Goal: Transaction & Acquisition: Purchase product/service

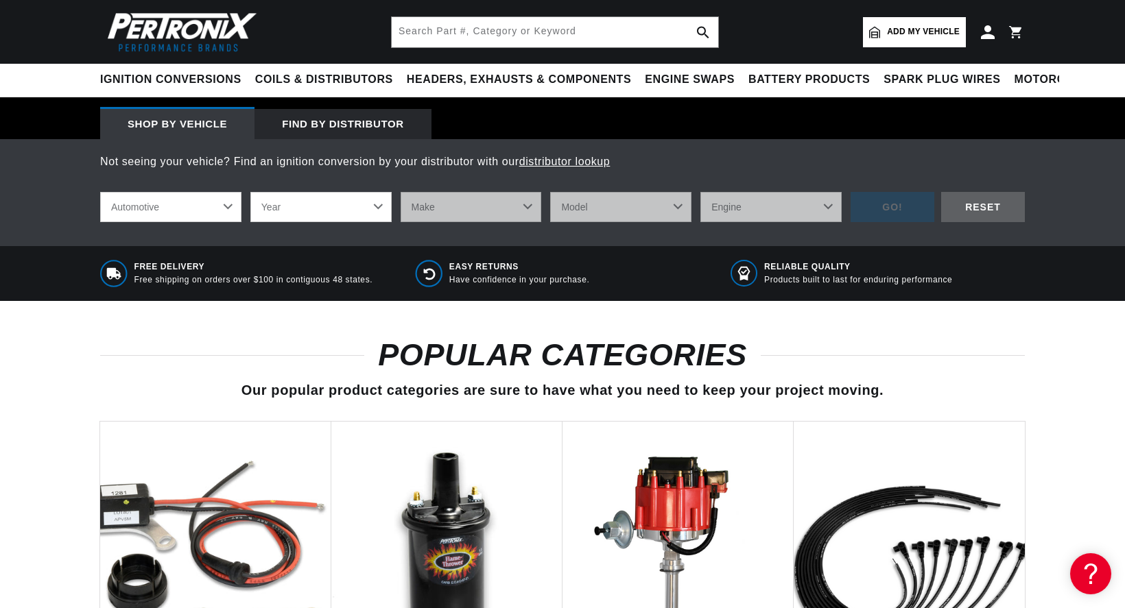
scroll to position [0, 870]
click at [250, 192] on select "Year 2022 2021 2020 2019 2018 2017 2016 2015 2014 2013 2012 2011 2010 2009 2008…" at bounding box center [320, 207] width 141 height 30
click at [379, 215] on select "Year 2022 2021 2020 2019 2018 2017 2016 2015 2014 2013 2012 2011 2010 2009 2008…" at bounding box center [320, 207] width 141 height 30
click at [250, 192] on select "Year 2022 2021 2020 2019 2018 2017 2016 2015 2014 2013 2012 2011 2010 2009 2008…" at bounding box center [320, 207] width 141 height 30
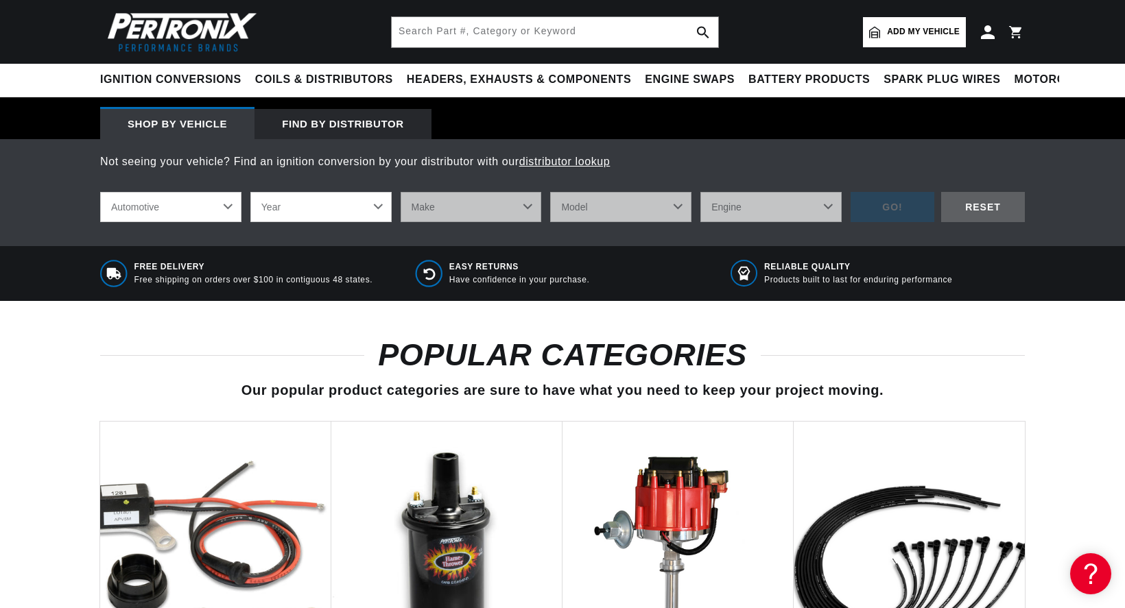
select select "1972"
click option "1972" at bounding box center [0, 0] width 0 height 0
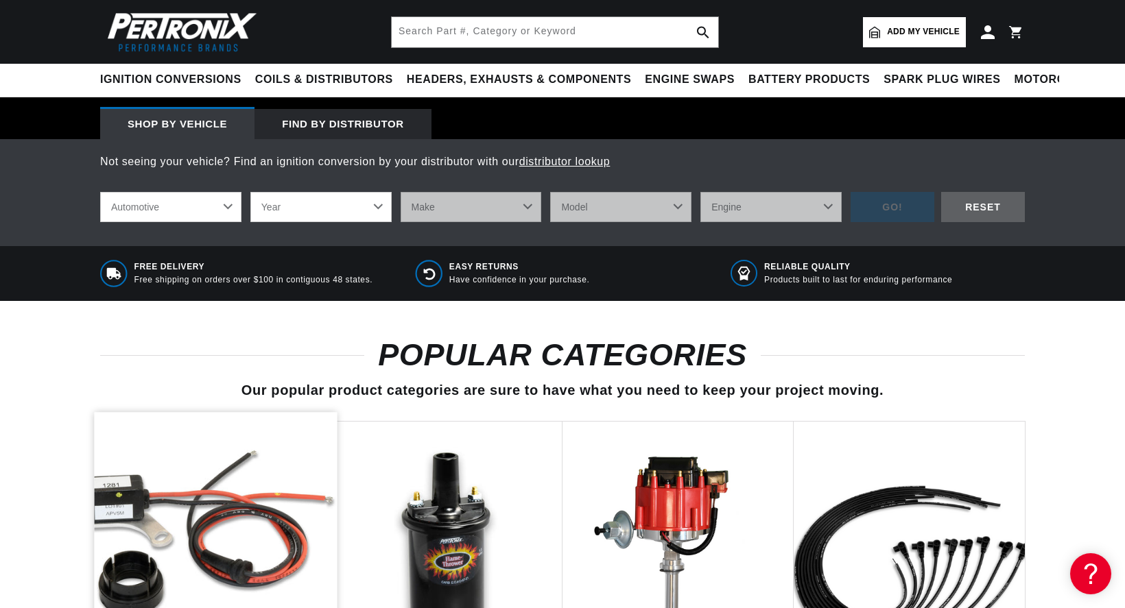
select select "1972"
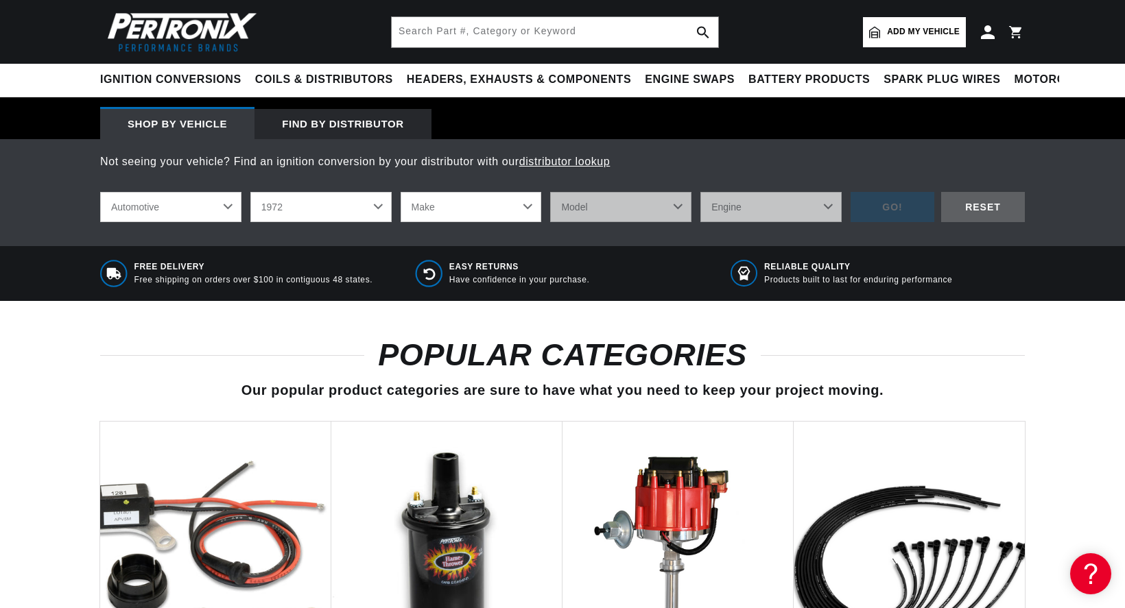
click at [401, 192] on select "Make Alfa Romeo American Motors Aston Martin Audi Austin BMW Buick Cadillac Che…" at bounding box center [471, 207] width 141 height 30
select select "MG"
click option "MG" at bounding box center [0, 0] width 0 height 0
select select "MG"
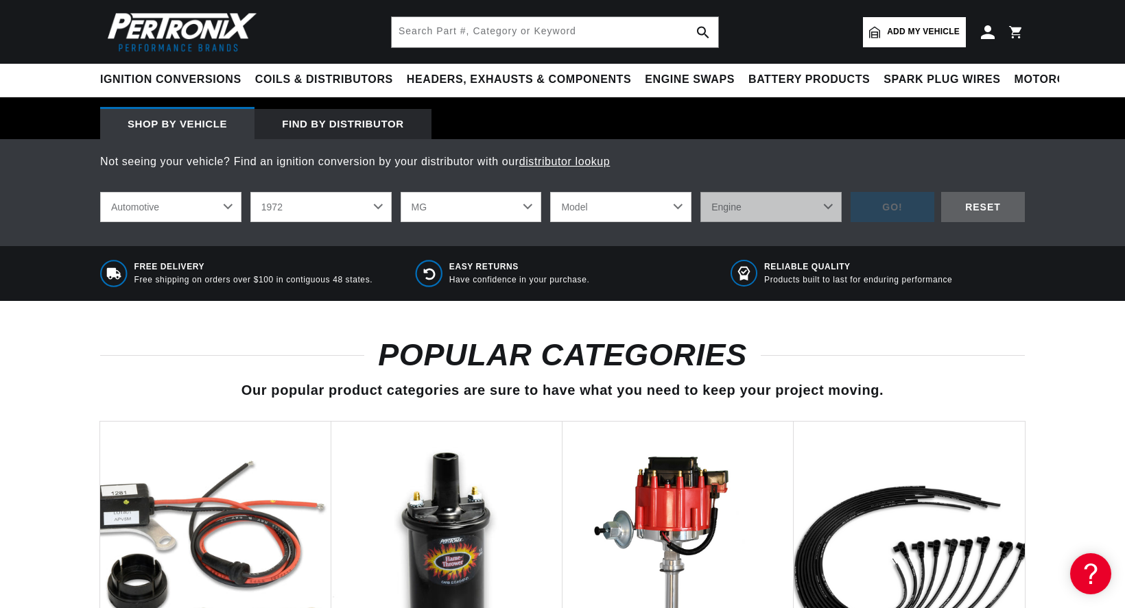
scroll to position [0, 0]
click at [550, 192] on select "Model MGB Midget" at bounding box center [620, 207] width 141 height 30
select select "MGB"
click option "MGB" at bounding box center [0, 0] width 0 height 0
select select "MGB"
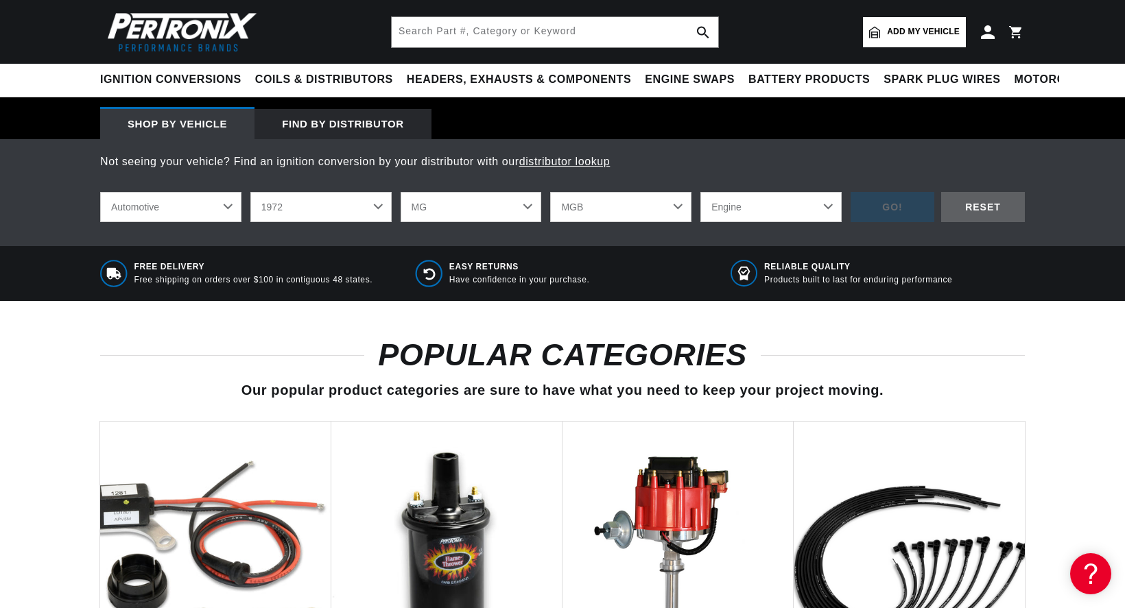
click at [590, 266] on div "Easy Returns Have confidence in your purchase." at bounding box center [562, 273] width 294 height 27
click at [901, 210] on div "GO! RESET" at bounding box center [937, 207] width 174 height 31
click at [100, 192] on select "Automotive Agricultural Industrial Marine Motorcycle" at bounding box center [170, 207] width 141 height 30
click option "Automotive" at bounding box center [0, 0] width 0 height 0
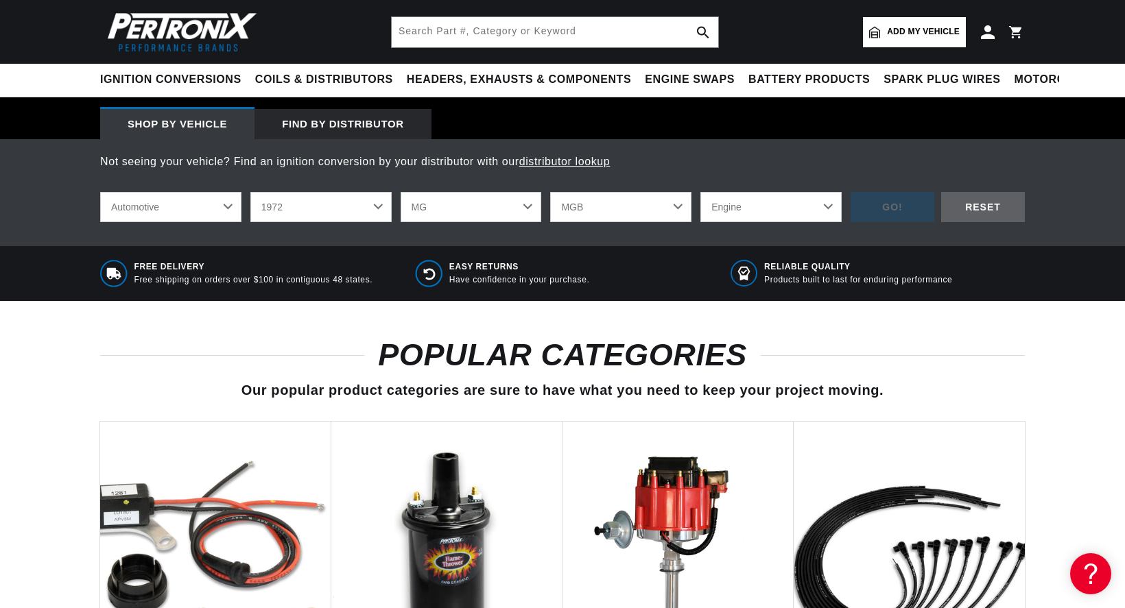
click at [241, 237] on div "Not seeing your vehicle? Find an ignition conversion by your distributor with o…" at bounding box center [562, 192] width 1125 height 107
click at [700, 192] on select "Engine 1.8L" at bounding box center [770, 207] width 141 height 30
select select "1.8L"
click option "1.8L" at bounding box center [0, 0] width 0 height 0
select select "1.8L"
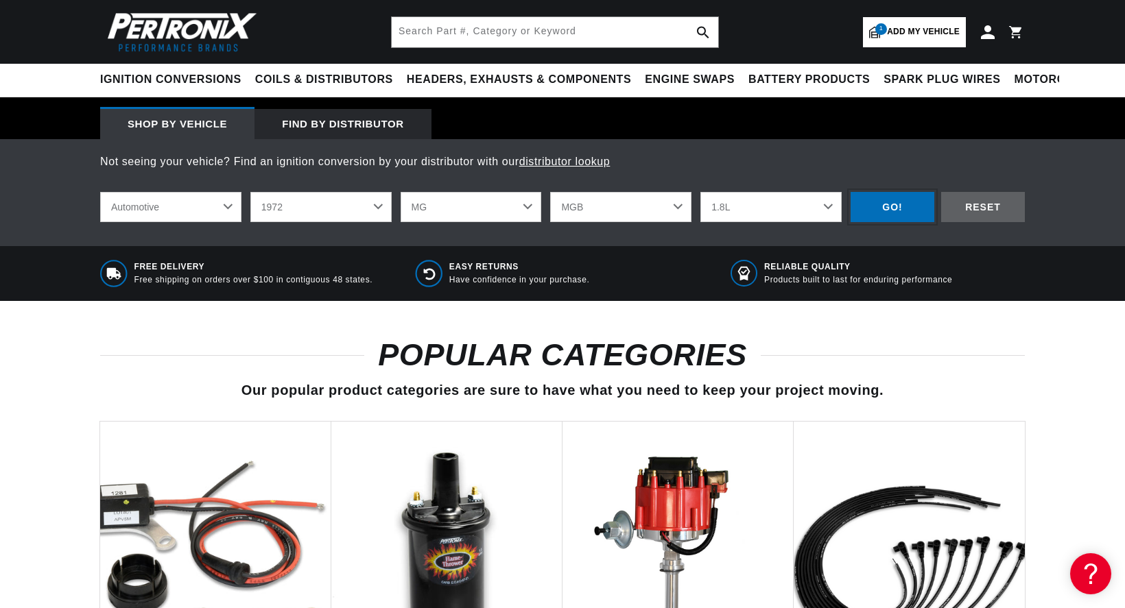
click at [899, 214] on div "GO!" at bounding box center [892, 207] width 84 height 31
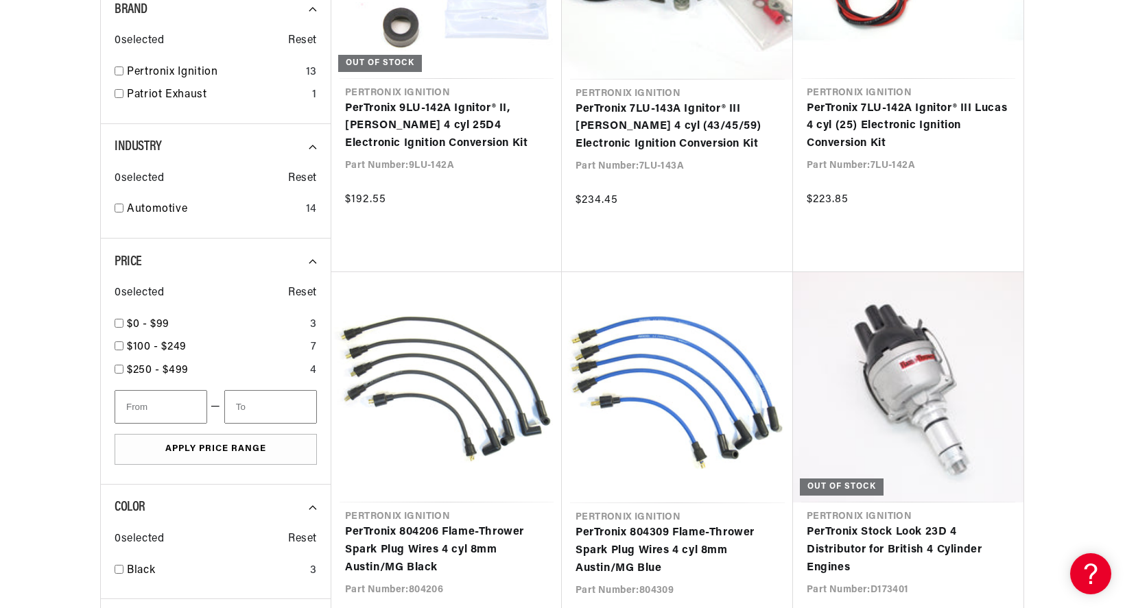
scroll to position [1539, 0]
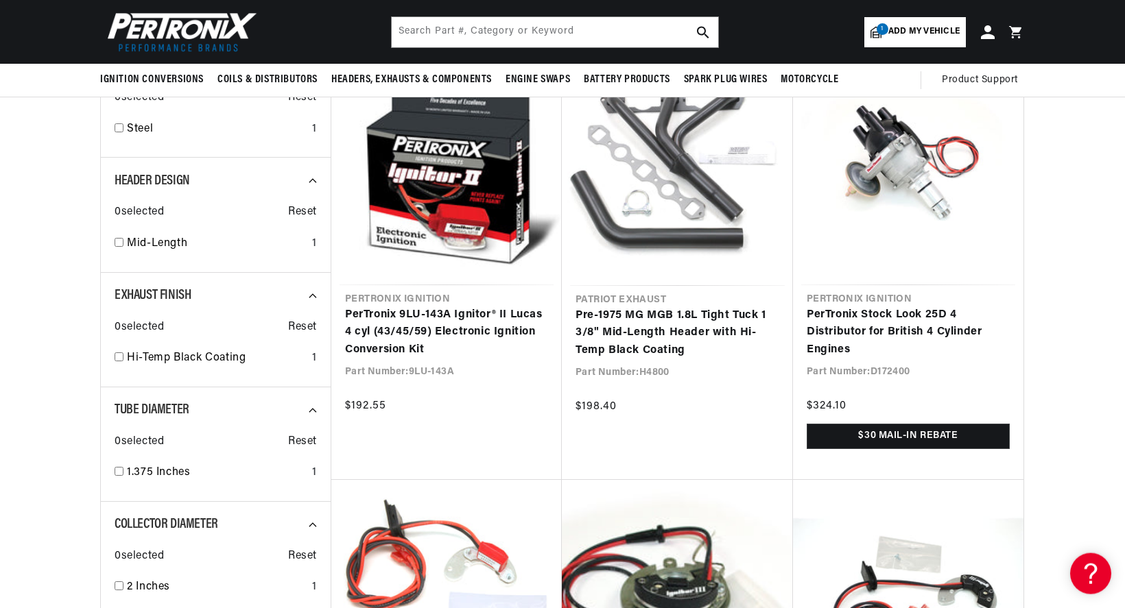
scroll to position [560, 0]
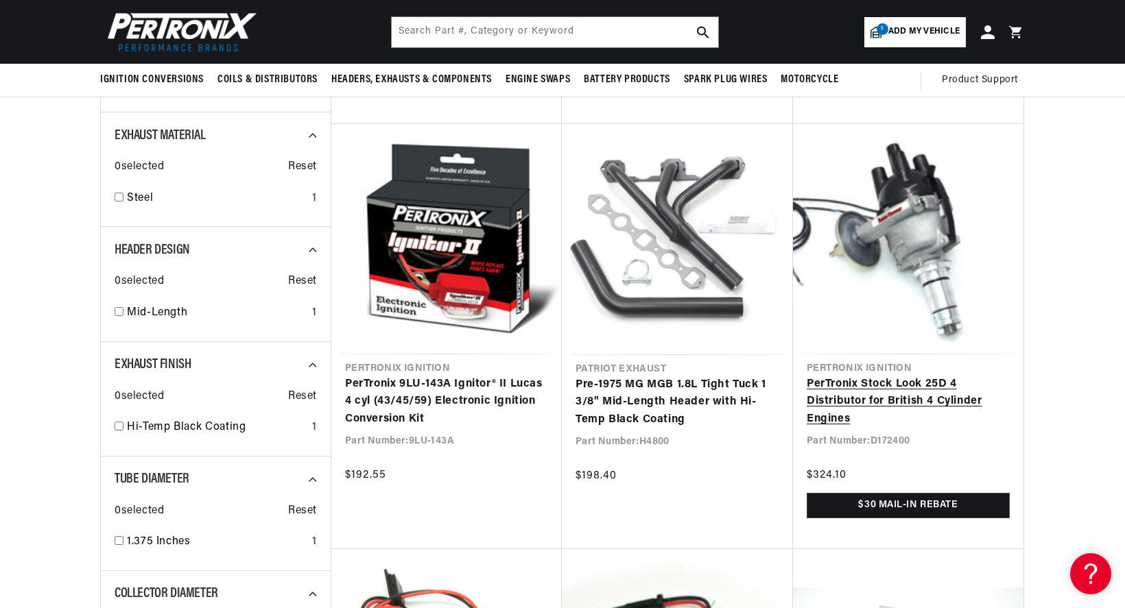
click at [907, 376] on link "PerTronix Stock Look 25D 4 Distributor for British 4 Cylinder Engines" at bounding box center [908, 402] width 203 height 53
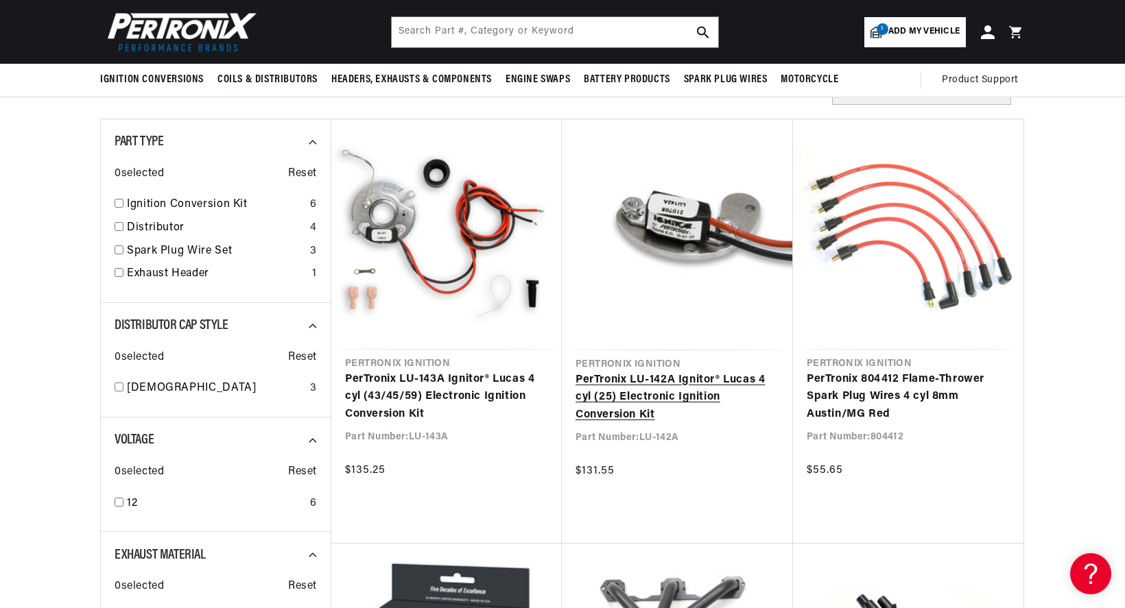
scroll to position [0, 0]
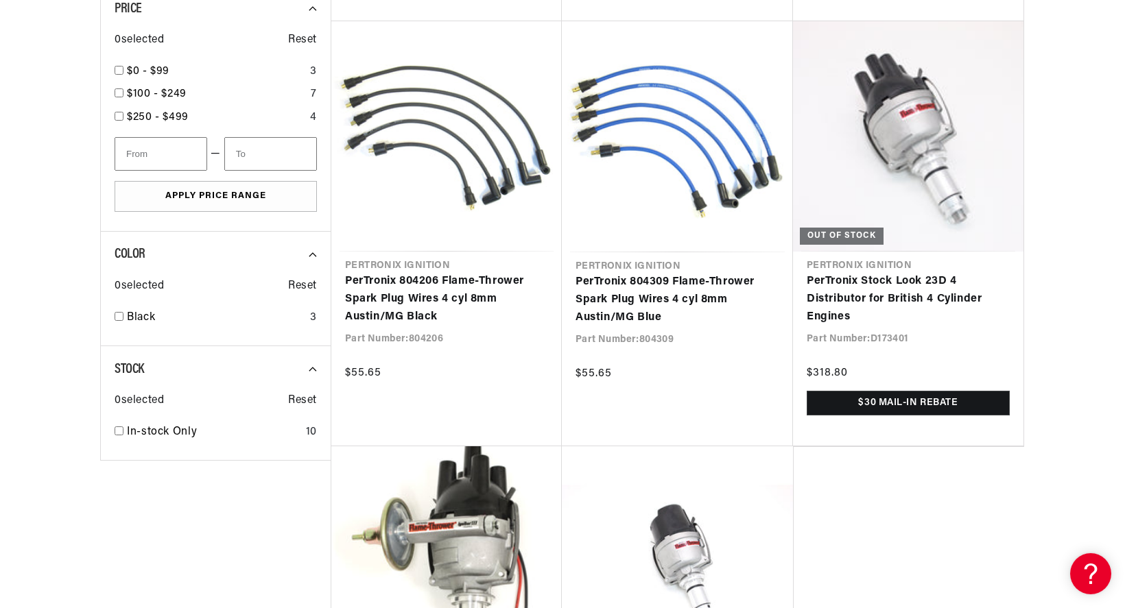
scroll to position [1518, 0]
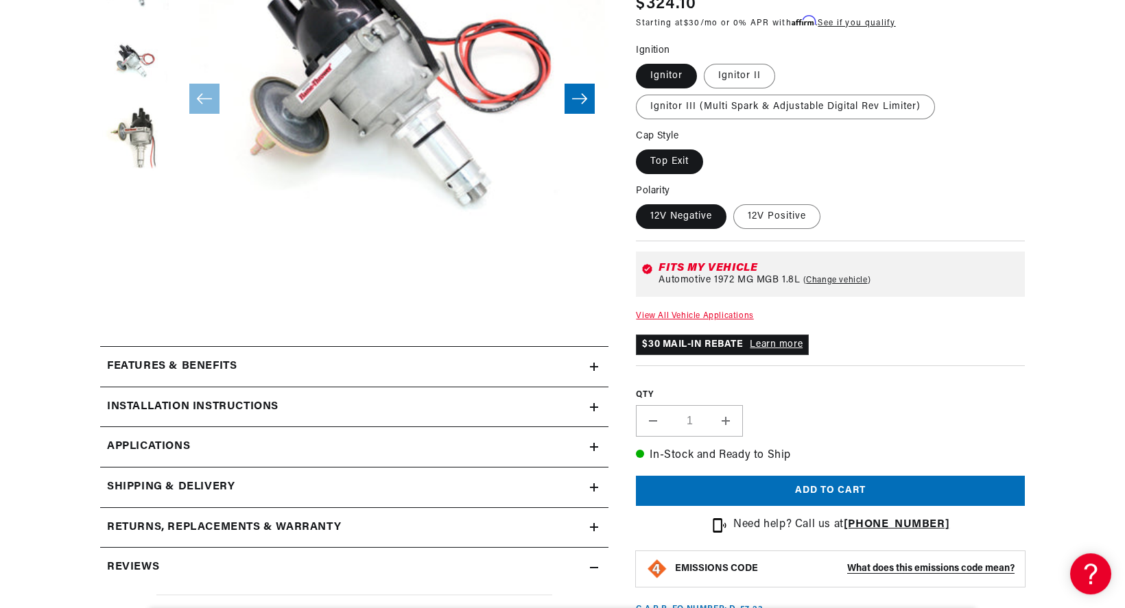
scroll to position [350, 0]
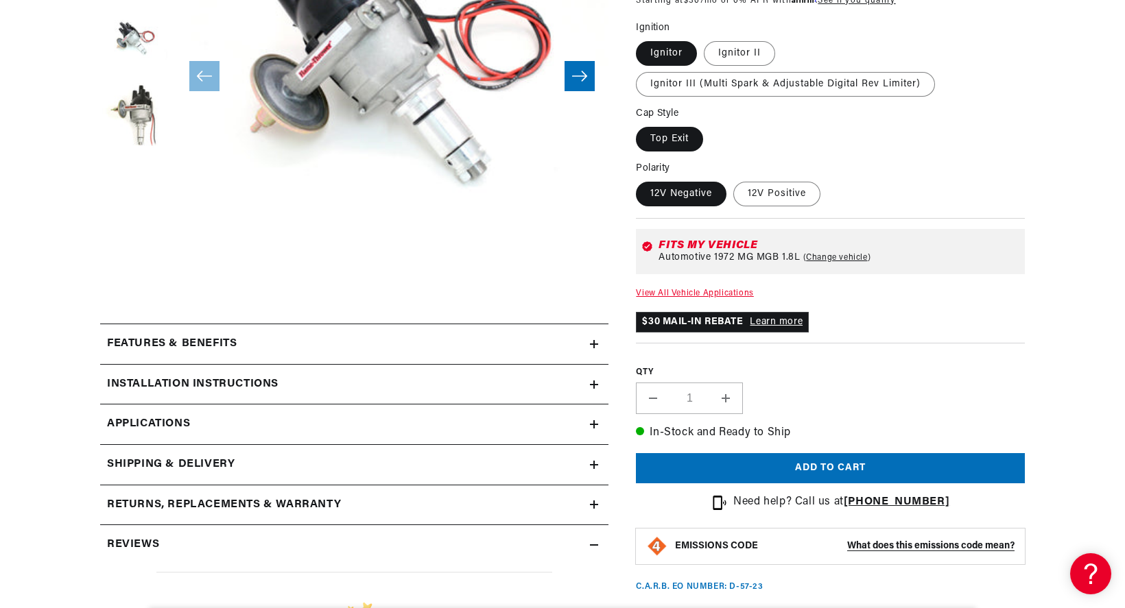
click at [546, 353] on summary "Features & Benefits" at bounding box center [354, 344] width 508 height 40
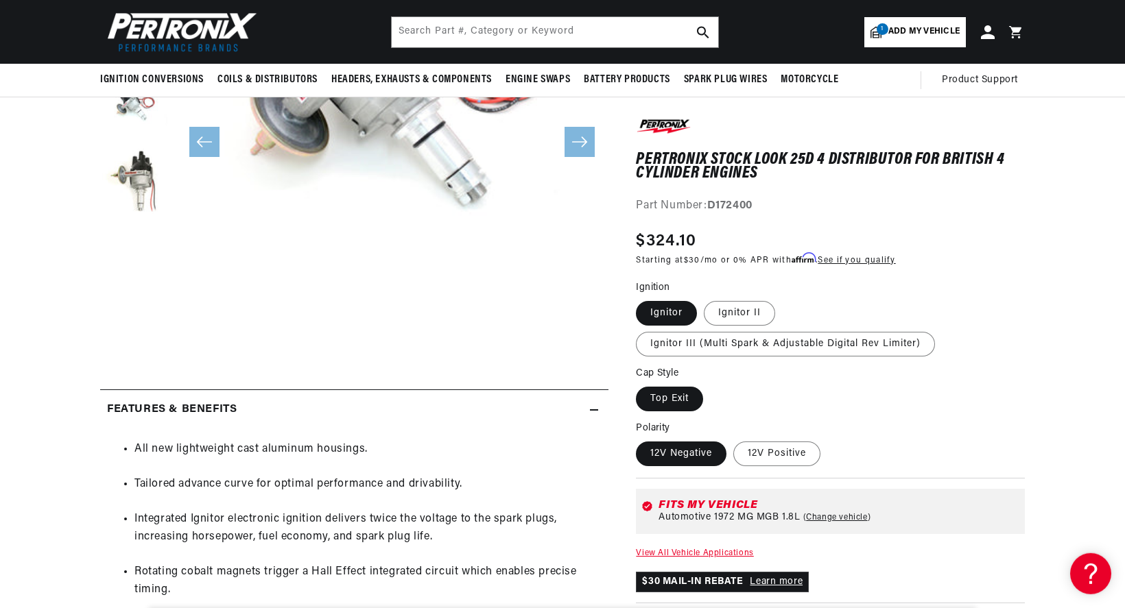
scroll to position [280, 0]
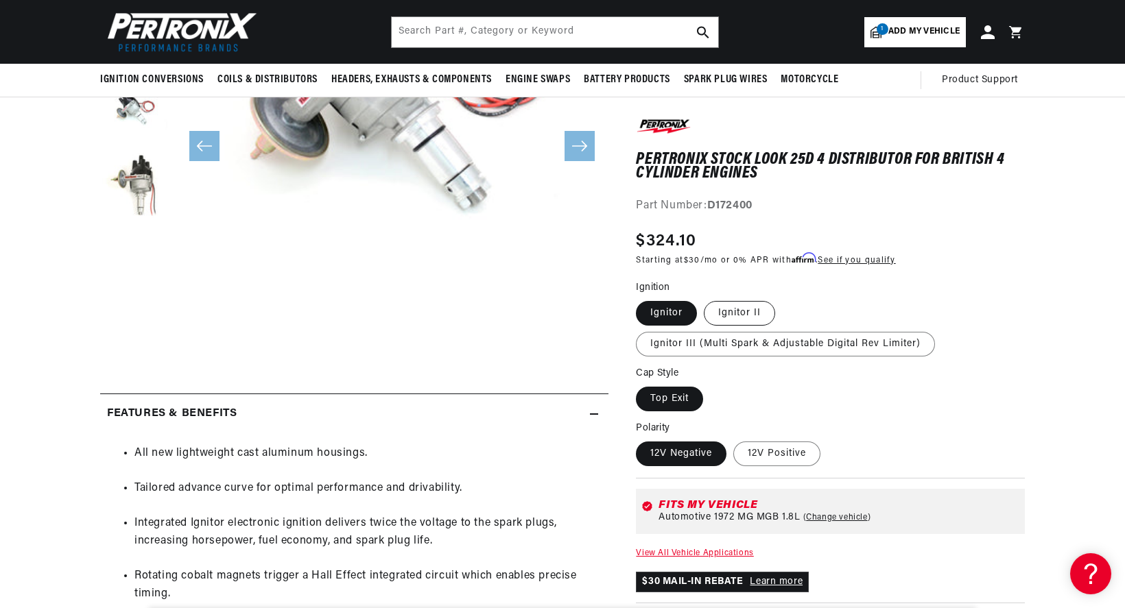
click at [760, 315] on label "Ignitor II" at bounding box center [739, 313] width 71 height 25
click at [704, 299] on input "Ignitor II" at bounding box center [704, 298] width 1 height 1
radio input "true"
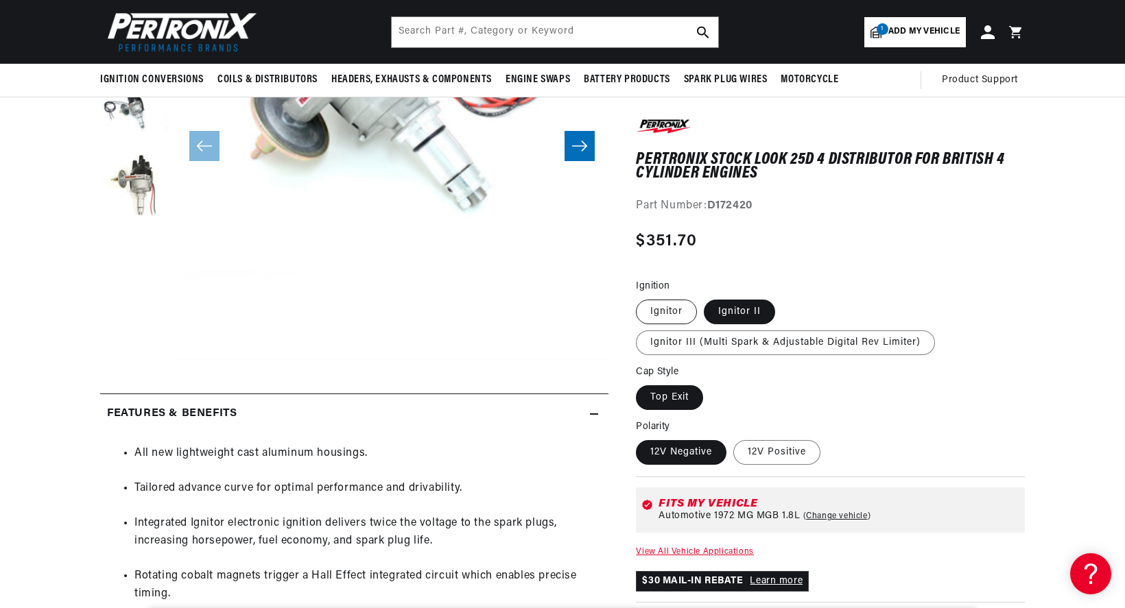
click at [673, 307] on label "Ignitor" at bounding box center [666, 312] width 61 height 25
click at [640, 298] on input "Ignitor" at bounding box center [639, 297] width 1 height 1
radio input "true"
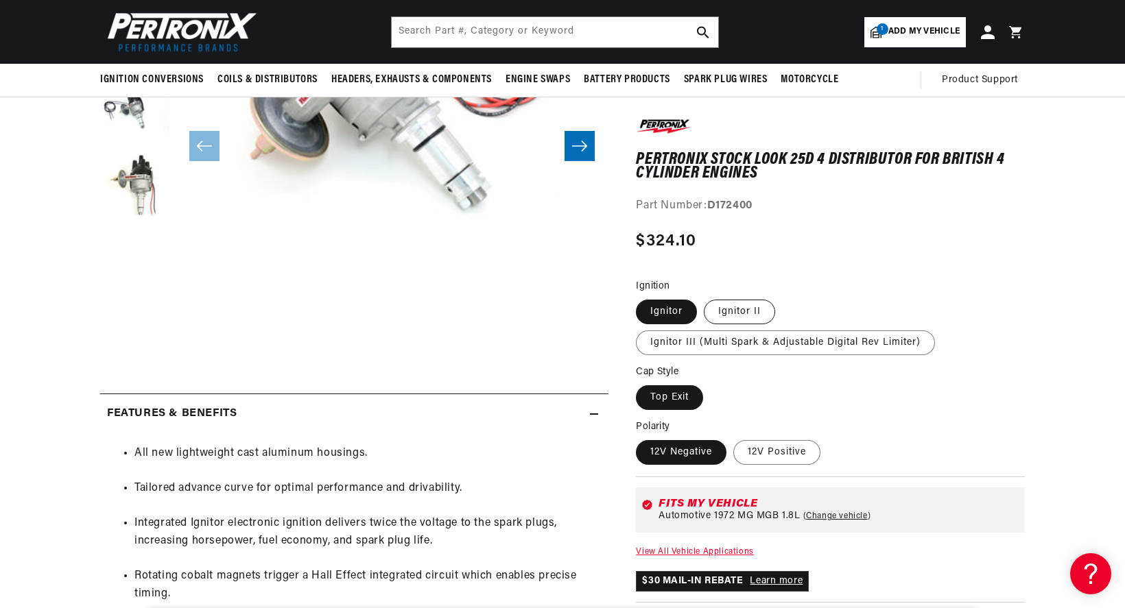
click at [743, 313] on label "Ignitor II" at bounding box center [739, 312] width 71 height 25
click at [704, 298] on input "Ignitor II" at bounding box center [704, 297] width 1 height 1
radio input "true"
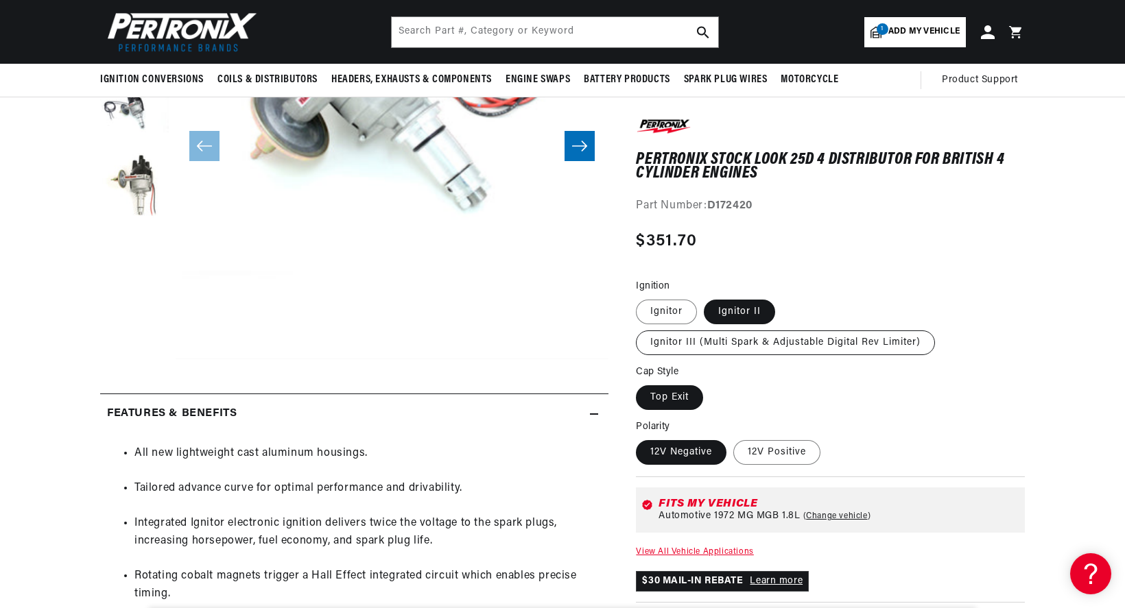
click at [745, 339] on label "Ignitor III (Multi Spark & Adjustable Digital Rev Limiter)" at bounding box center [785, 343] width 299 height 25
click at [782, 298] on input "Ignitor III (Multi Spark & Adjustable Digital Rev Limiter)" at bounding box center [782, 297] width 1 height 1
radio input "true"
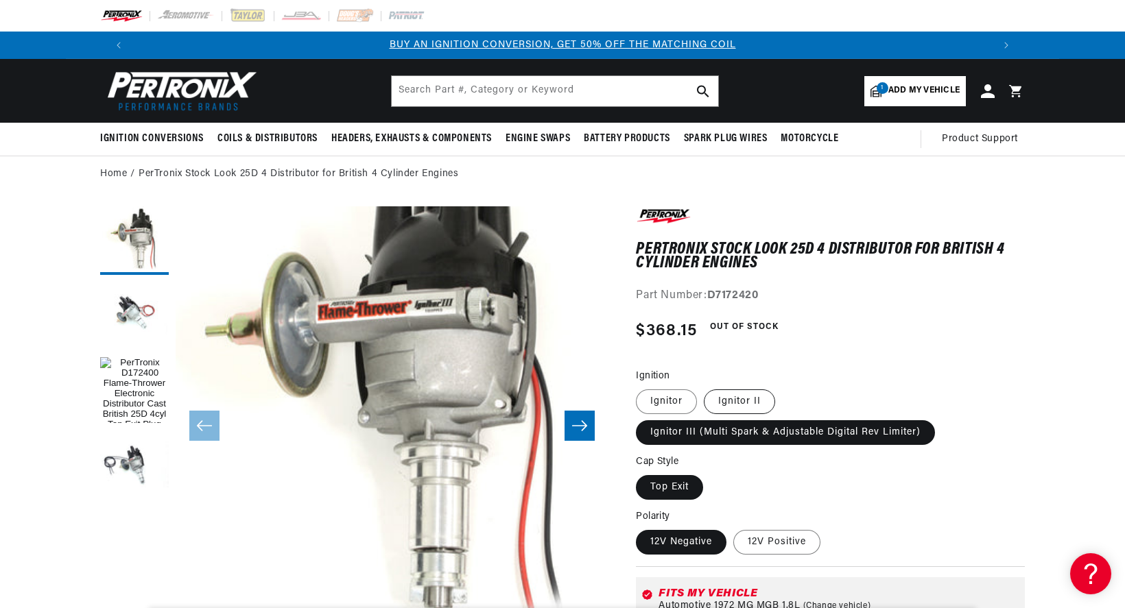
click at [732, 405] on label "Ignitor II" at bounding box center [739, 402] width 71 height 25
click at [704, 388] on input "Ignitor II" at bounding box center [704, 387] width 1 height 1
radio input "true"
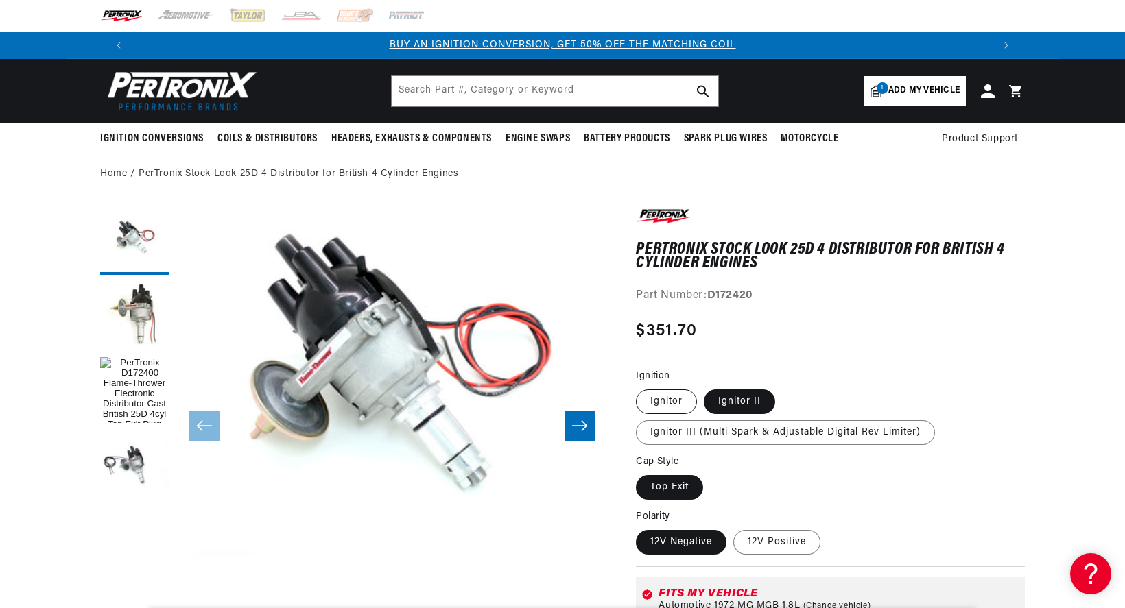
click at [666, 405] on label "Ignitor" at bounding box center [666, 402] width 61 height 25
click at [640, 388] on input "Ignitor" at bounding box center [639, 387] width 1 height 1
radio input "true"
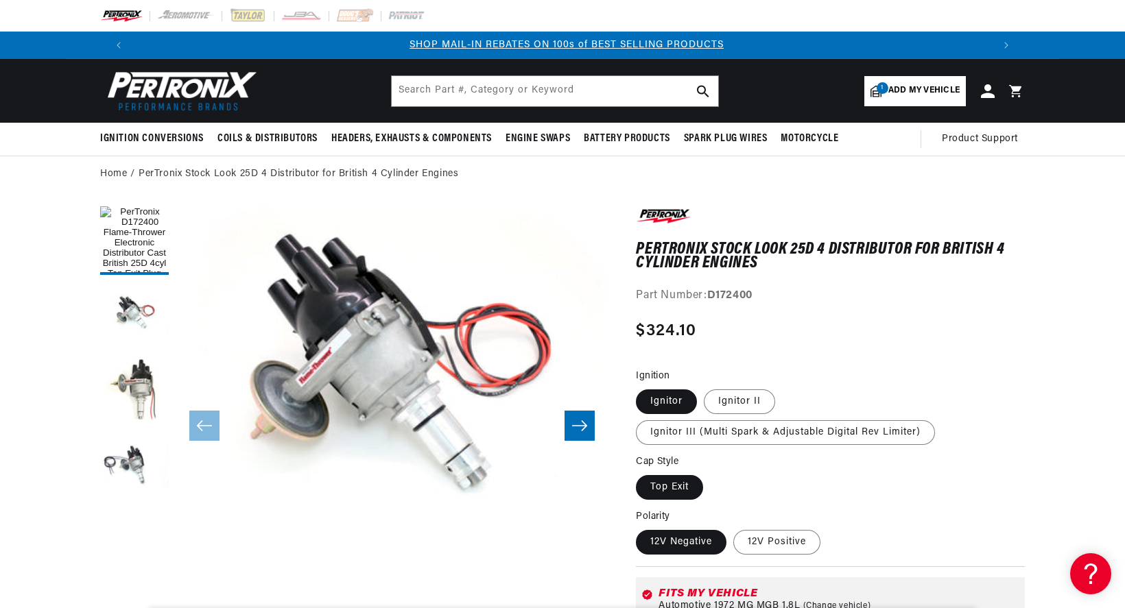
scroll to position [0, 857]
